Goal: Information Seeking & Learning: Understand process/instructions

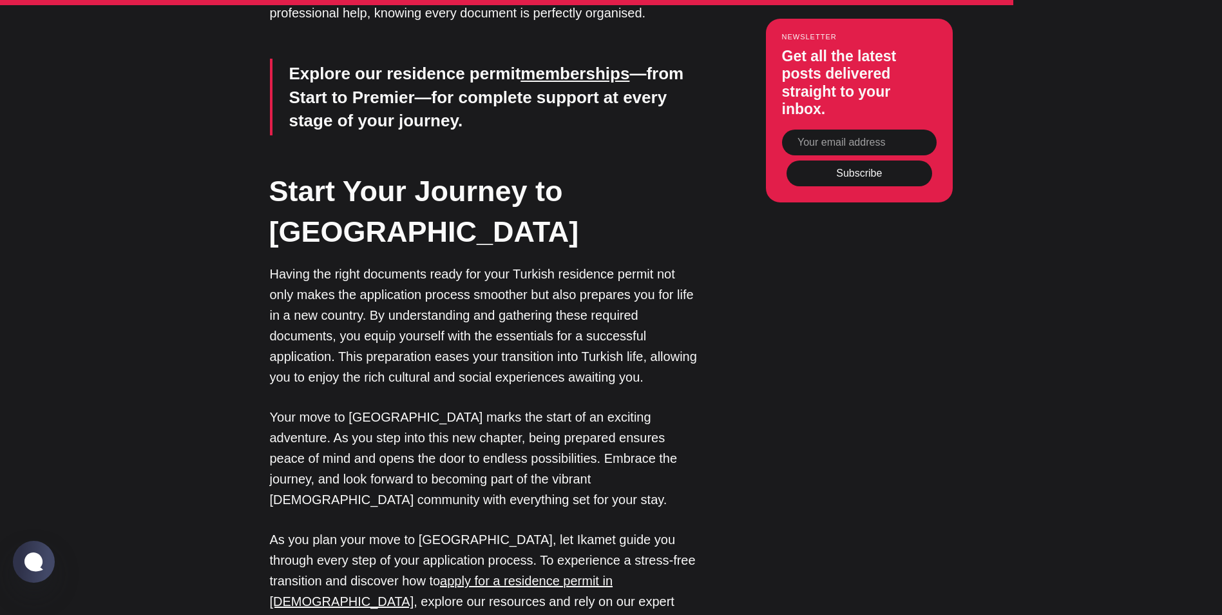
scroll to position [4188, 0]
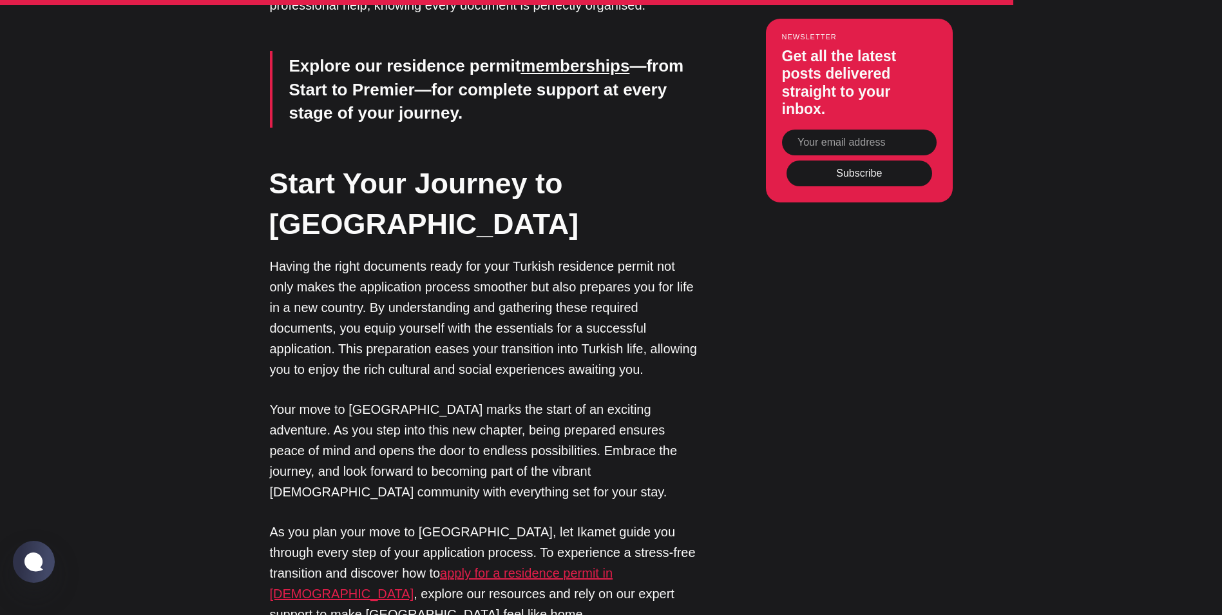
click at [519, 566] on u "apply for a residence permit in Turkey" at bounding box center [441, 583] width 343 height 35
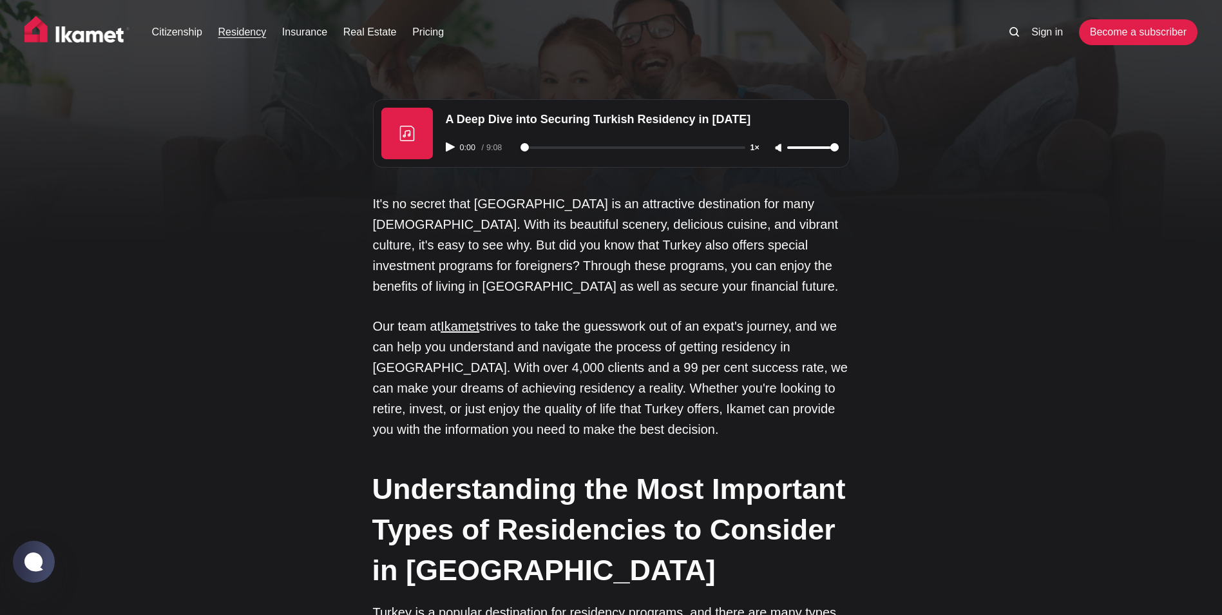
click at [452, 144] on icon "Play audio" at bounding box center [450, 146] width 9 height 9
click at [558, 143] on div "0:17 / 9:08 1×" at bounding box center [642, 147] width 409 height 33
click at [558, 146] on input "range" at bounding box center [633, 147] width 225 height 3
click at [527, 148] on input "range" at bounding box center [633, 147] width 225 height 3
drag, startPoint x: 323, startPoint y: 454, endPoint x: 331, endPoint y: 454, distance: 7.8
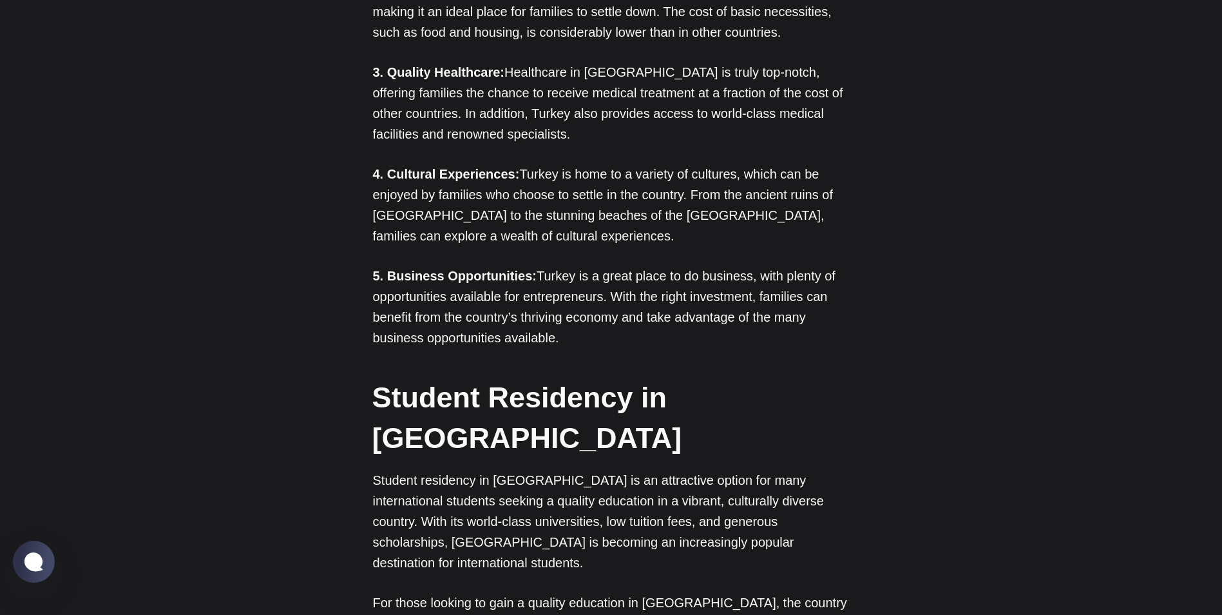
scroll to position [2835, 0]
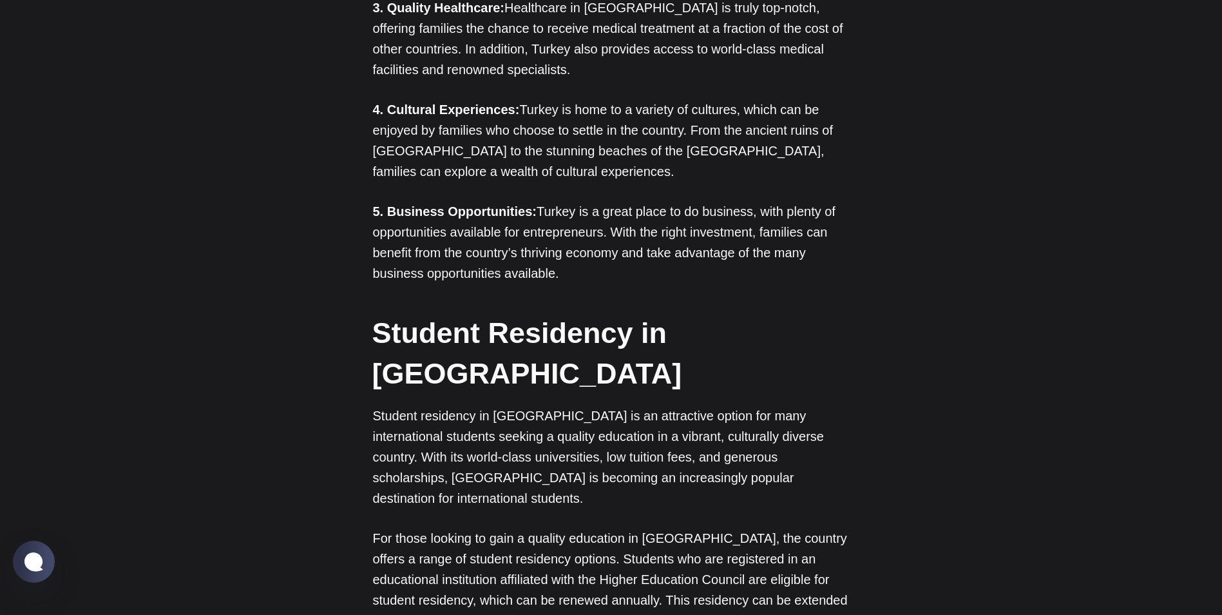
type input "548"
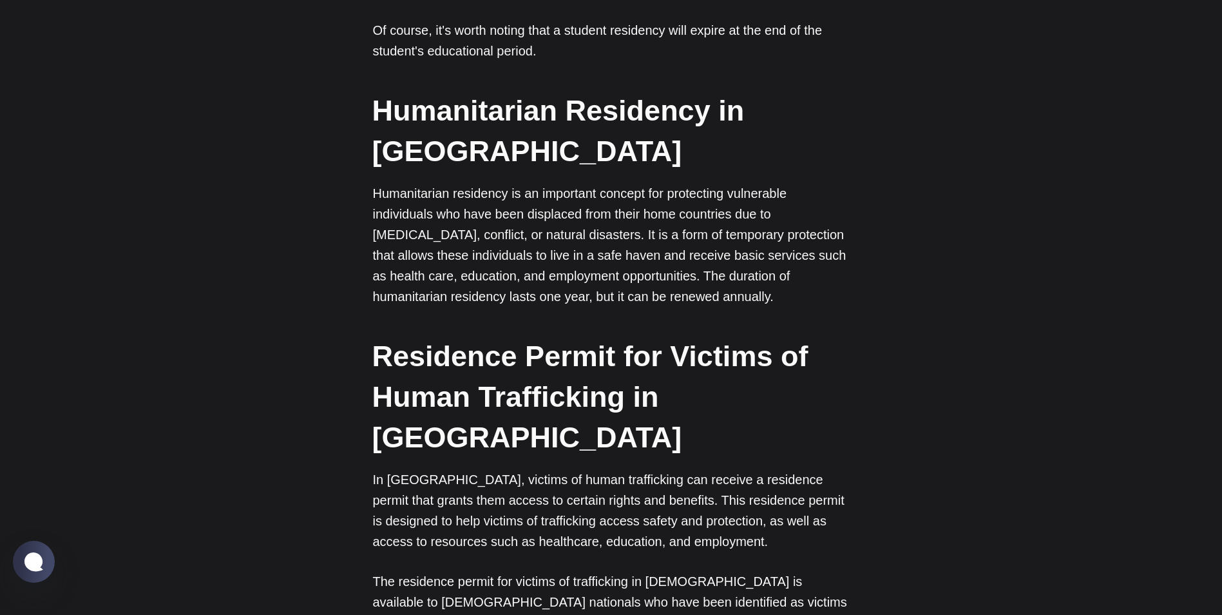
scroll to position [3673, 0]
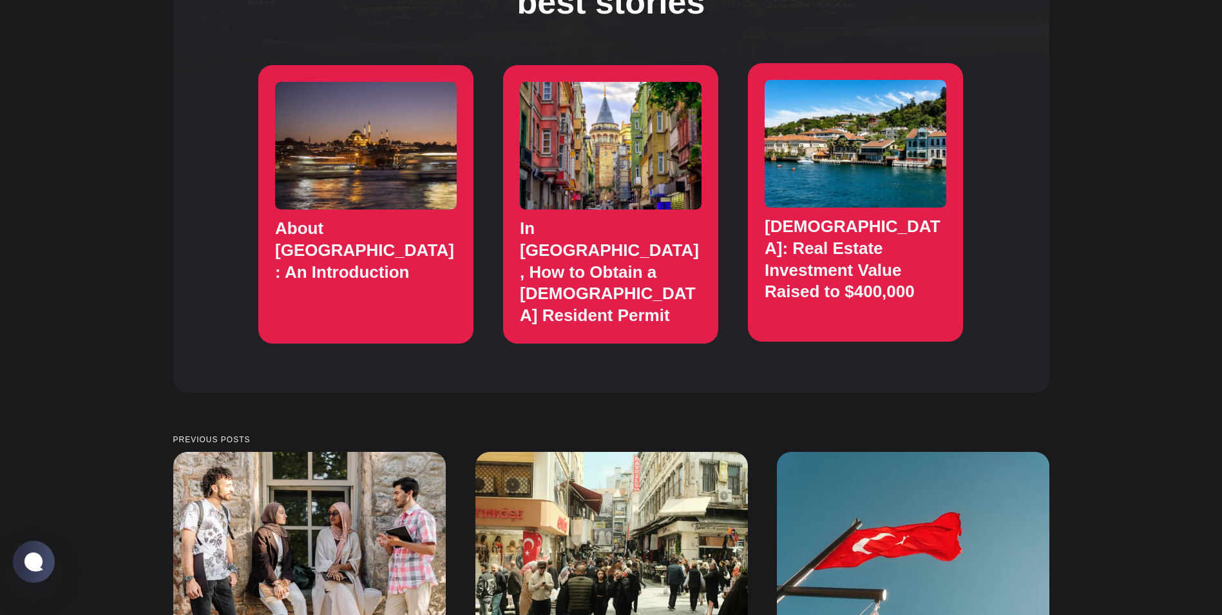
scroll to position [1482, 0]
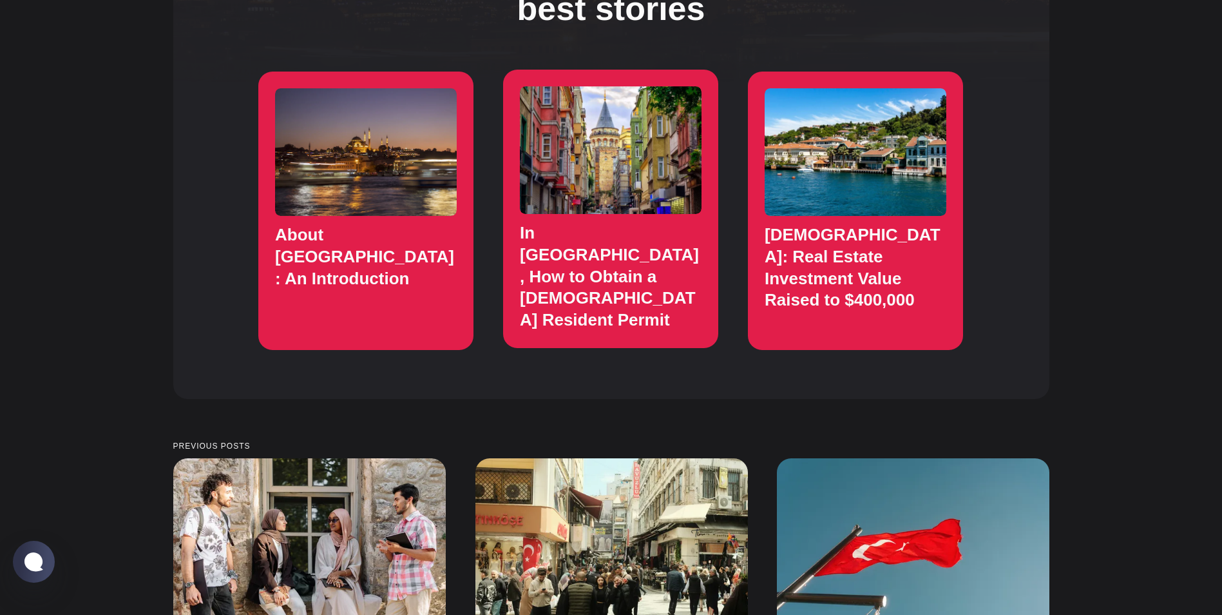
click at [713, 245] on link "In Turkey, How to Obtain a Turkish Resident Permit" at bounding box center [610, 209] width 215 height 278
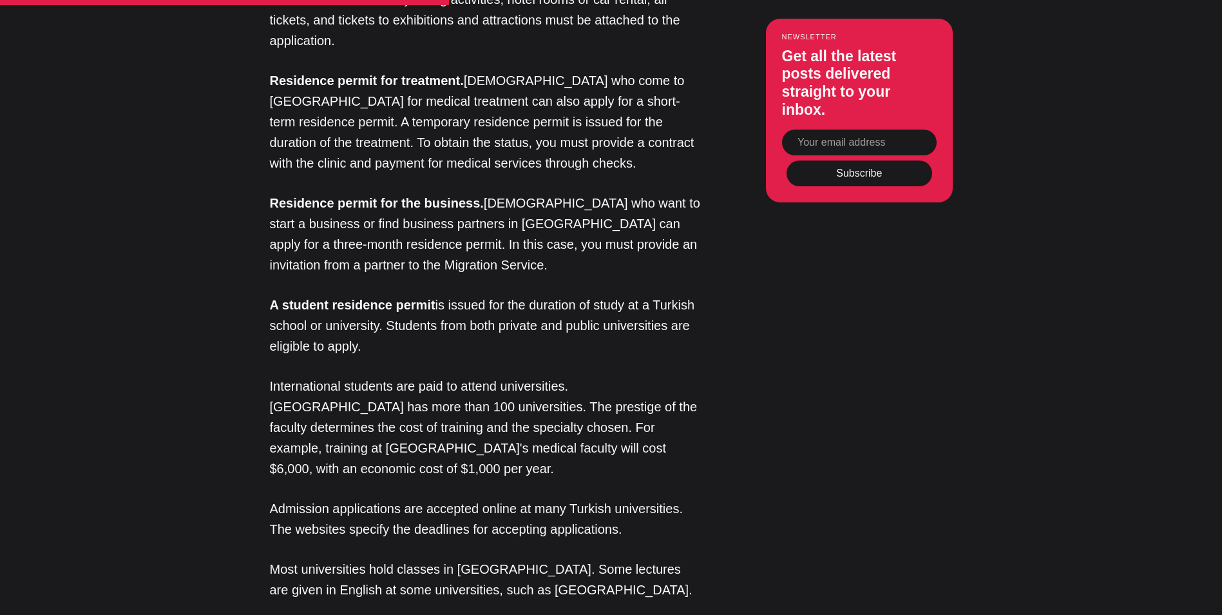
scroll to position [4253, 0]
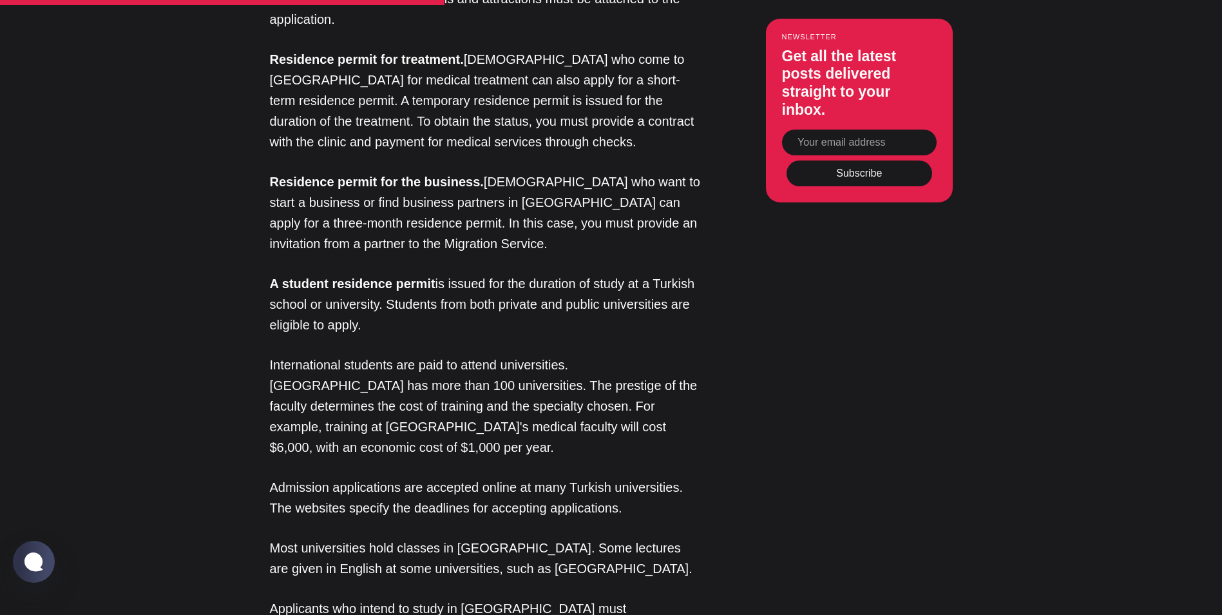
scroll to position [4317, 0]
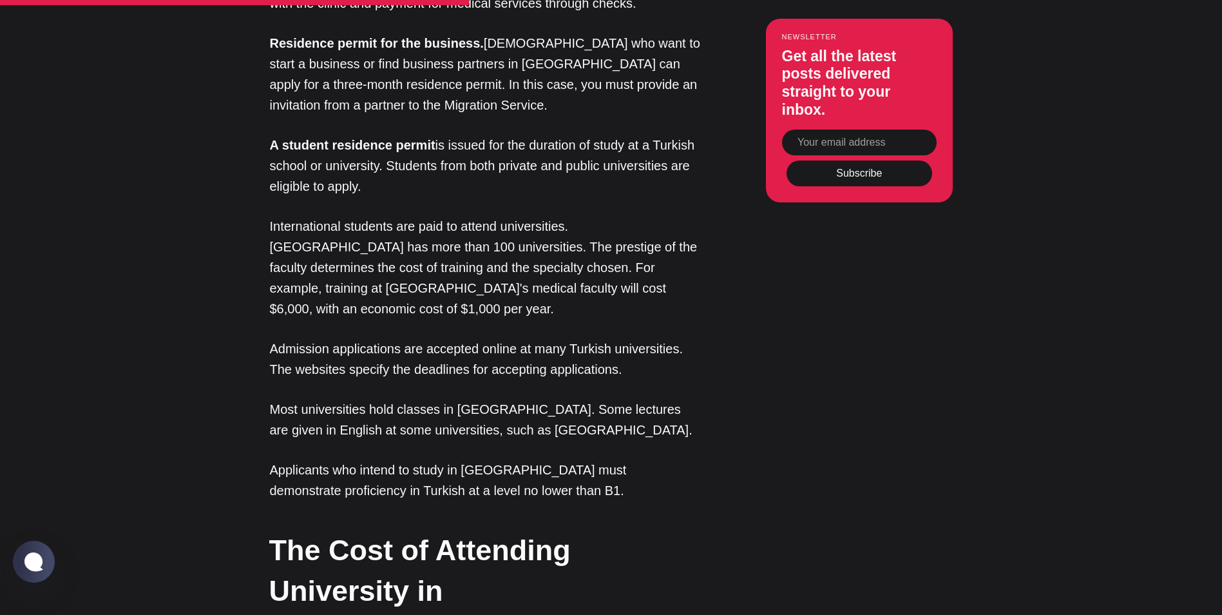
scroll to position [4382, 0]
